Goal: Task Accomplishment & Management: Manage account settings

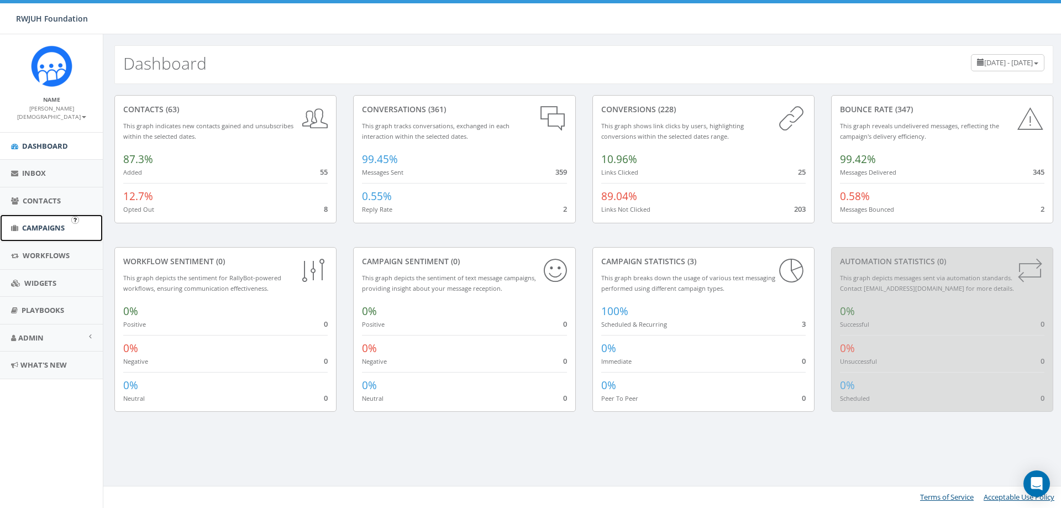
click at [42, 223] on span "Campaigns" at bounding box center [43, 228] width 43 height 10
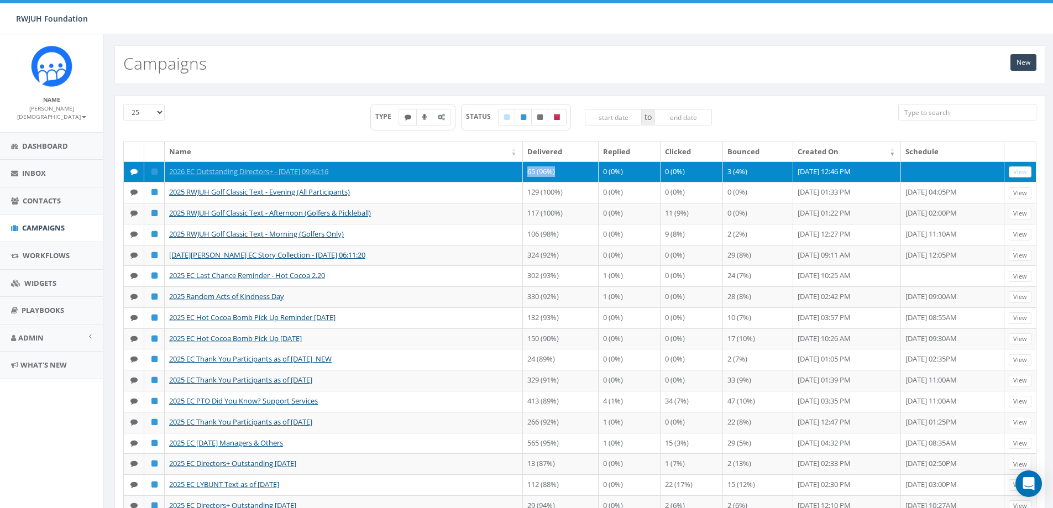
drag, startPoint x: 572, startPoint y: 169, endPoint x: 504, endPoint y: 171, distance: 67.5
click at [512, 169] on tr "2026 EC Outstanding Directors+ - [DATE] 09:46:16 65 (96%) 0 (0%) 0 (0%) 3 (4%) …" at bounding box center [580, 171] width 913 height 21
click at [504, 171] on td "2026 EC Outstanding Directors+ - [DATE] 09:46:16" at bounding box center [344, 171] width 358 height 21
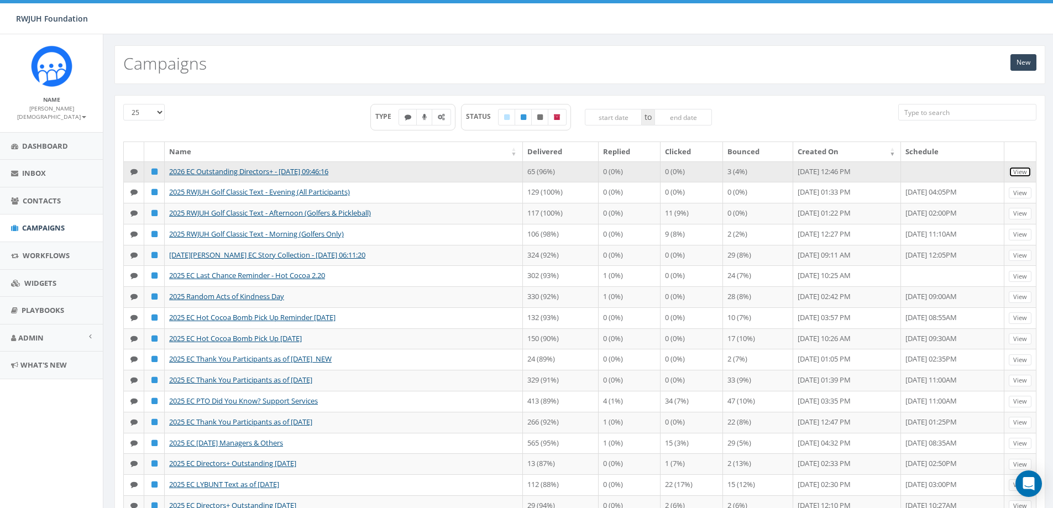
click at [1025, 173] on link "View" at bounding box center [1020, 172] width 23 height 12
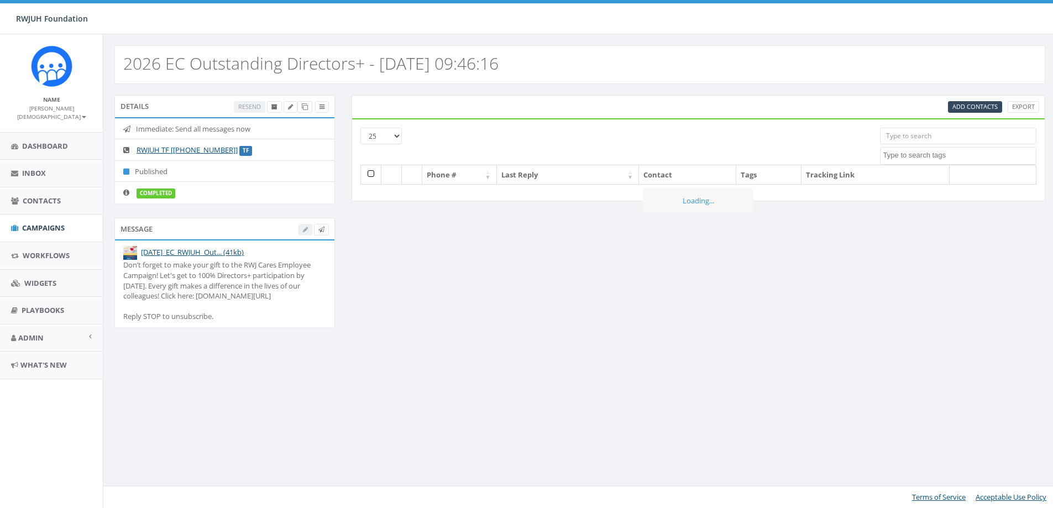
select select
